Goal: Check status: Check status

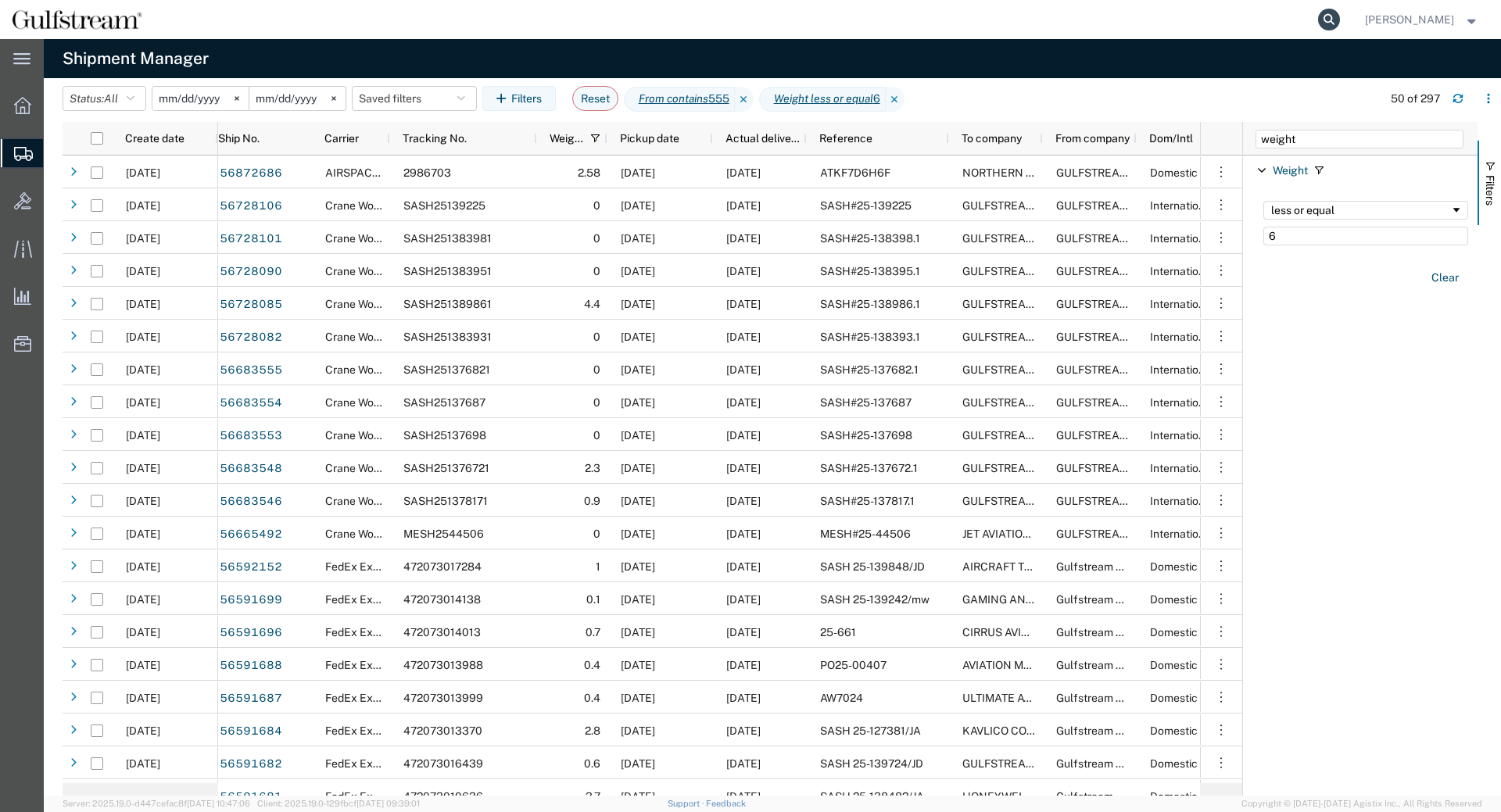
click at [1334, 21] on icon at bounding box center [1329, 19] width 22 height 22
click at [1228, 20] on input "search" at bounding box center [1080, 19] width 475 height 38
paste input "1Z2FF5460397936350"
click at [1333, 27] on icon at bounding box center [1329, 19] width 22 height 22
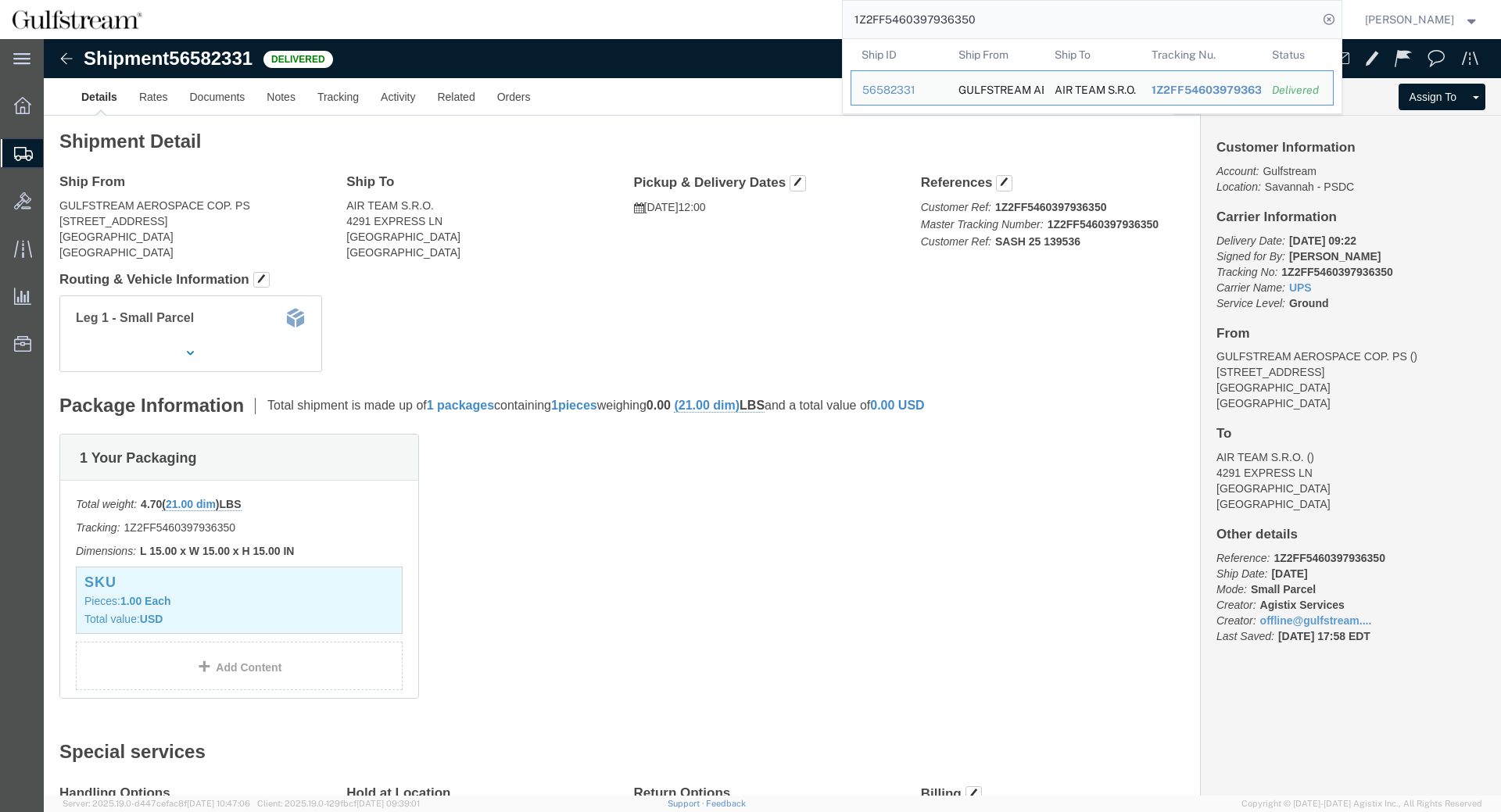
click at [945, 17] on input "1Z2FF5460397936350" at bounding box center [1080, 19] width 475 height 38
paste input "191745722"
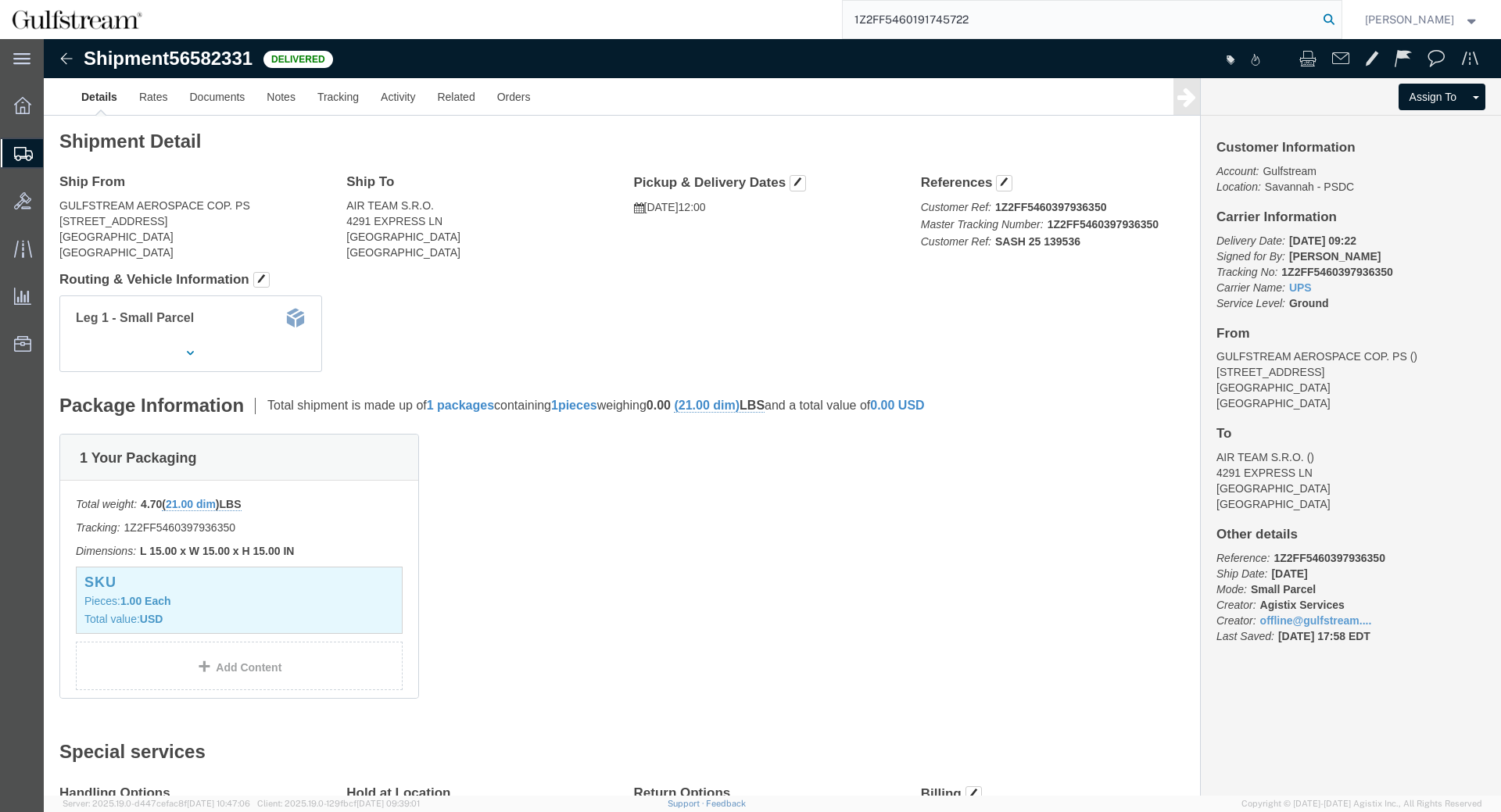
type input "1Z2FF5460191745722"
click at [1337, 16] on icon at bounding box center [1329, 19] width 22 height 22
click at [1057, 21] on input "1Z2FF5460191745722" at bounding box center [1080, 19] width 475 height 38
